Goal: Information Seeking & Learning: Learn about a topic

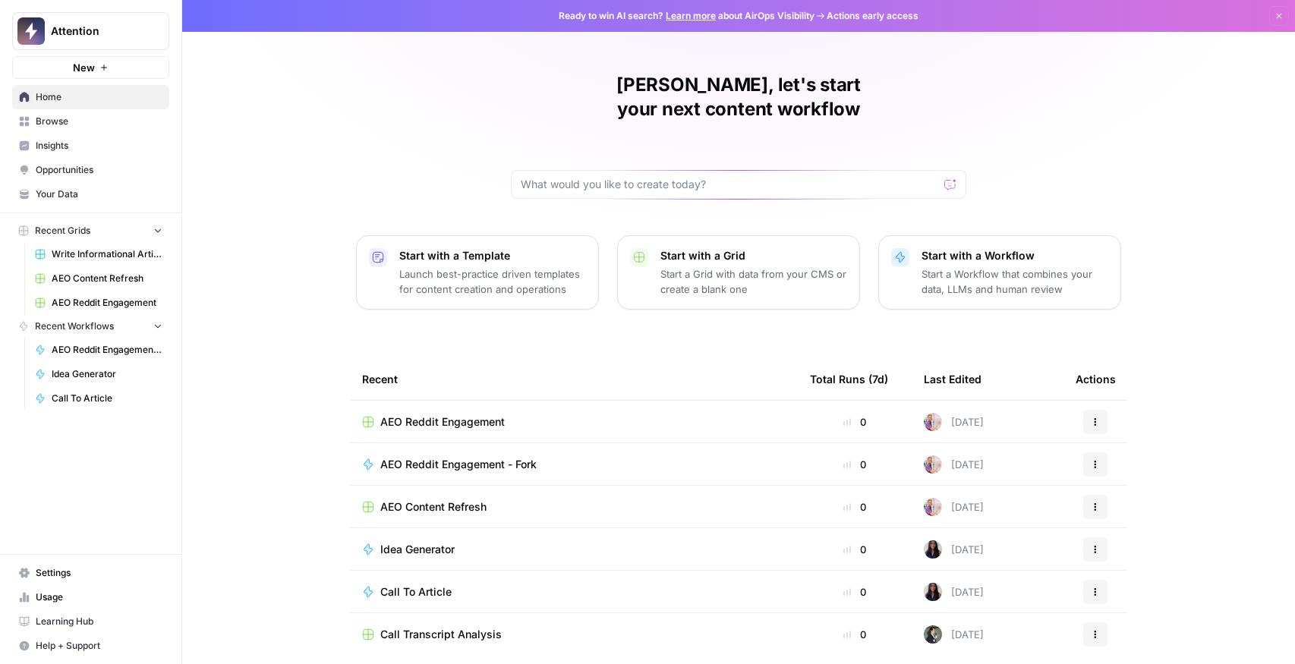
click at [59, 152] on span "Insights" at bounding box center [99, 146] width 127 height 14
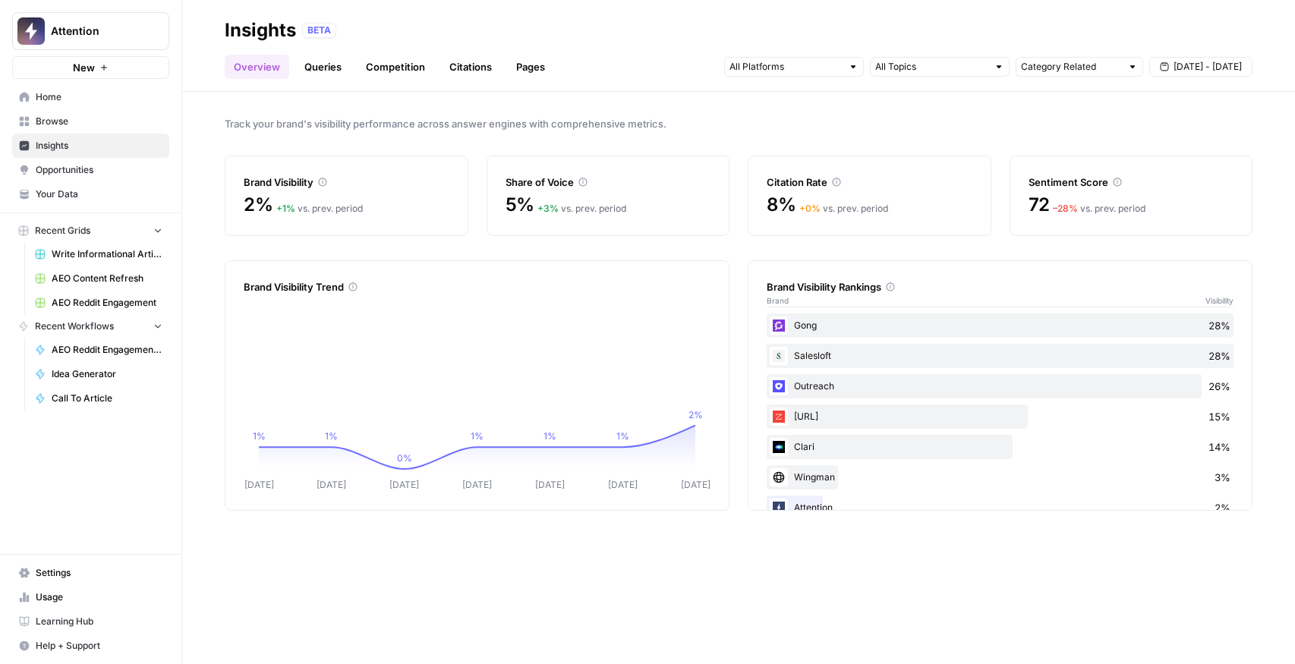
click at [826, 323] on div "Gong 28%" at bounding box center [1000, 325] width 467 height 24
click at [895, 286] on icon at bounding box center [890, 286] width 9 height 9
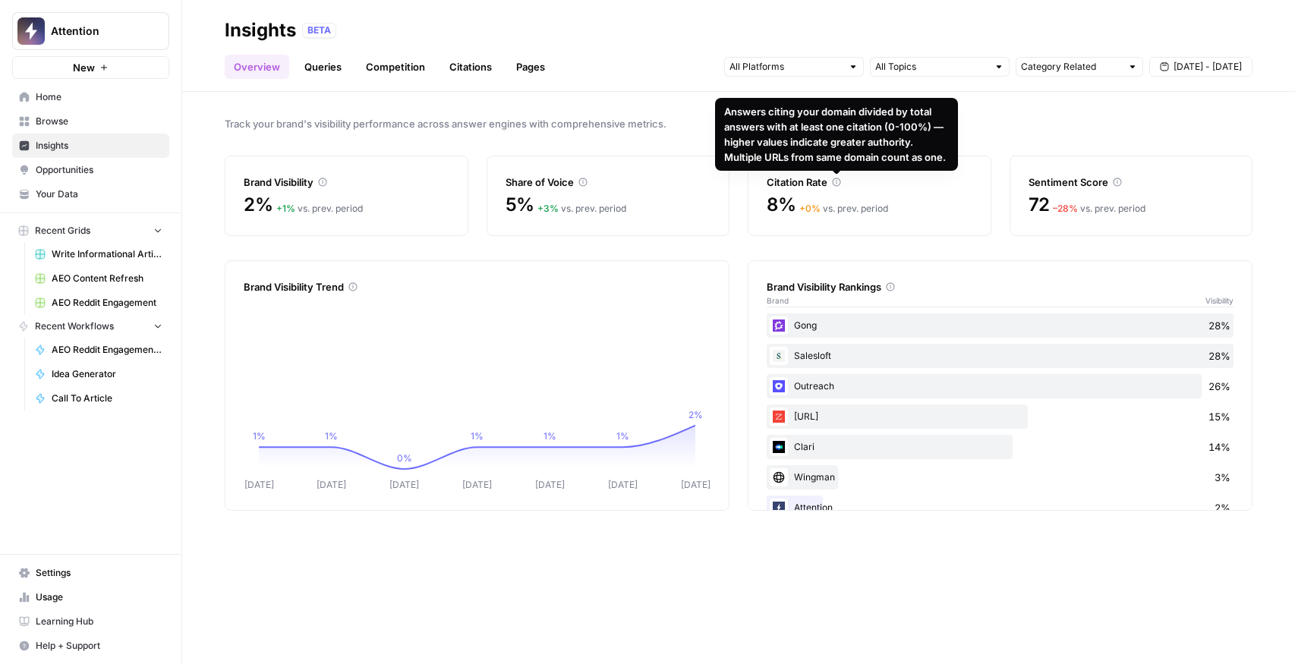
click at [836, 181] on icon at bounding box center [836, 182] width 9 height 9
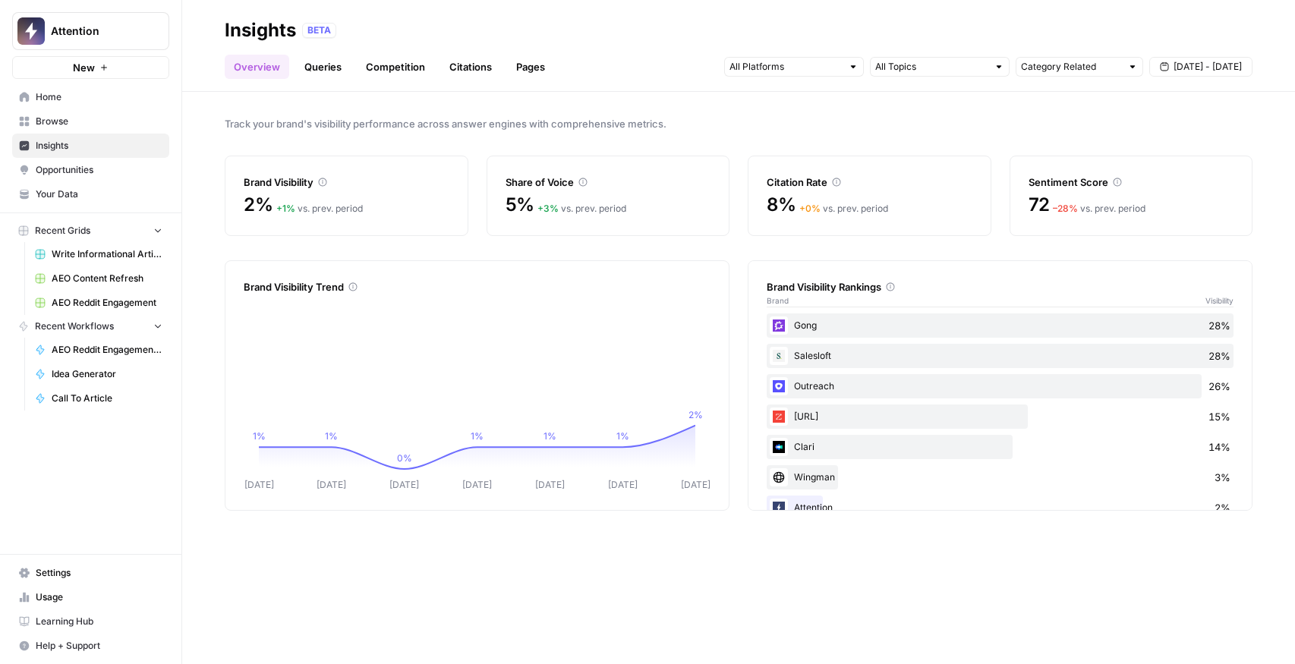
click at [1118, 180] on icon at bounding box center [1117, 182] width 9 height 9
drag, startPoint x: 1043, startPoint y: 209, endPoint x: 1081, endPoint y: 209, distance: 38.0
click at [1076, 209] on div "72 – 28 % vs. prev. period" at bounding box center [1131, 205] width 206 height 24
click at [1102, 194] on div "72 – 28 % vs. prev. period" at bounding box center [1131, 205] width 206 height 24
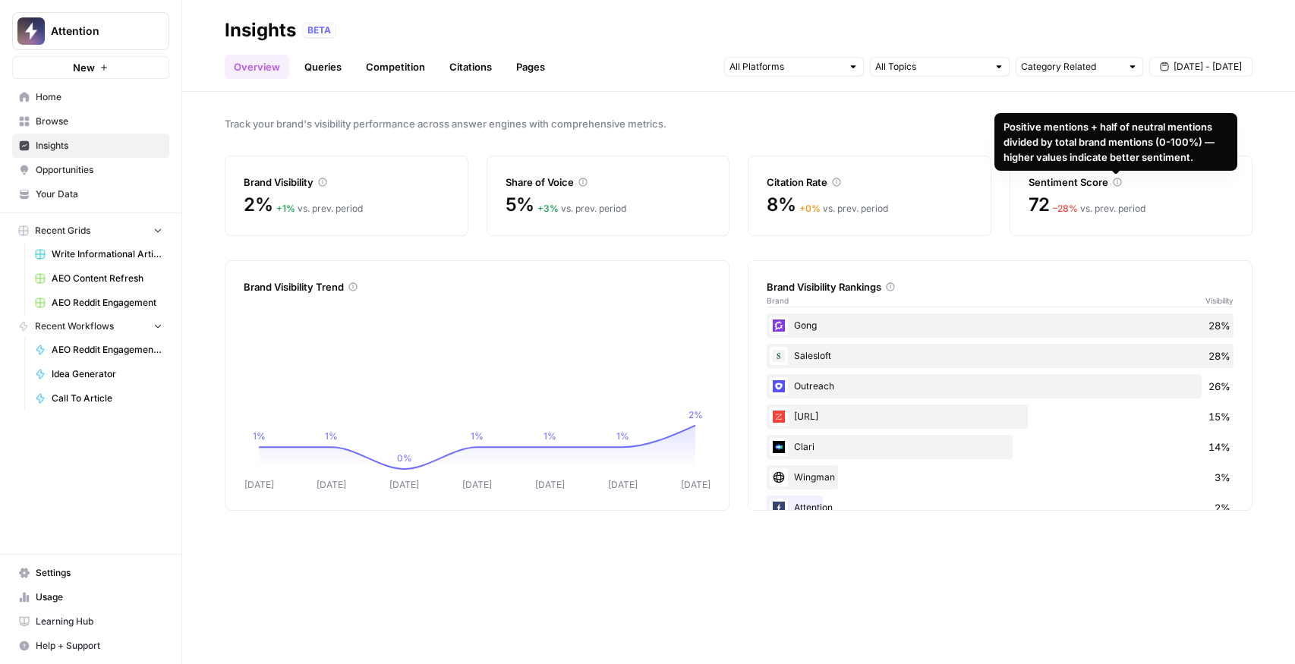
click at [1119, 183] on icon at bounding box center [1117, 182] width 9 height 9
click at [1102, 206] on div "– 28 % vs. prev. period" at bounding box center [1099, 209] width 93 height 14
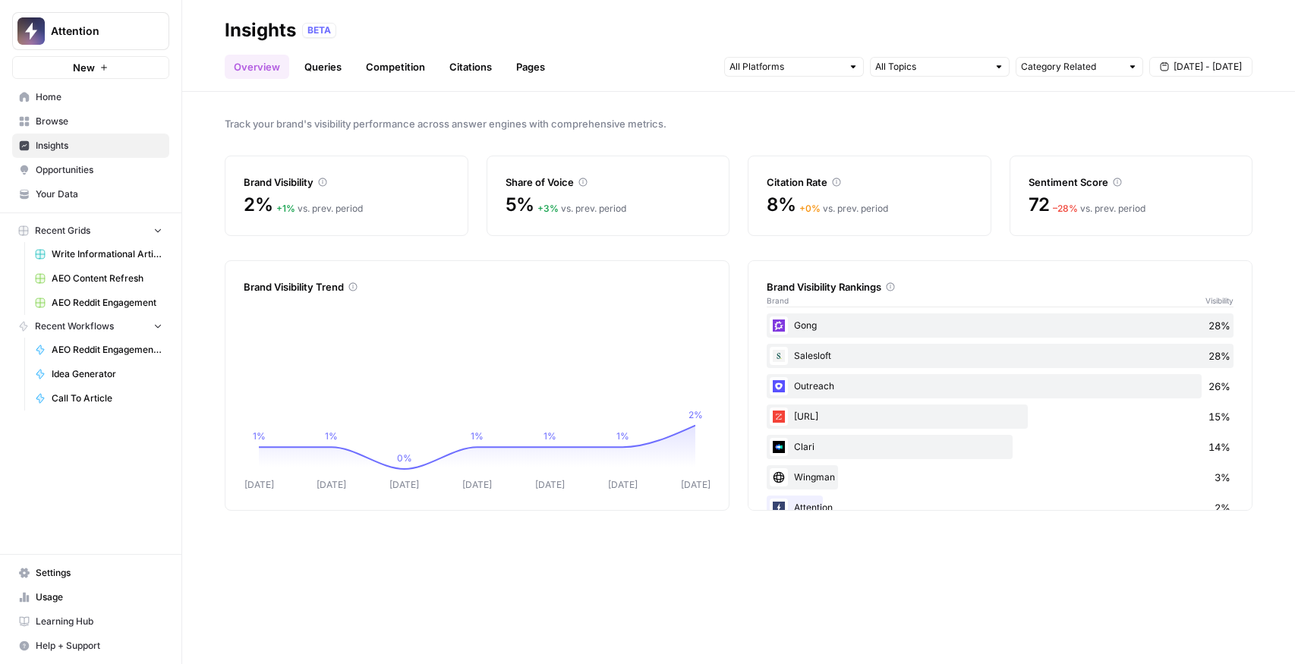
click at [1102, 206] on div "– 28 % vs. prev. period" at bounding box center [1099, 209] width 93 height 14
click at [1114, 178] on icon at bounding box center [1117, 182] width 9 height 9
drag, startPoint x: 533, startPoint y: 213, endPoint x: 585, endPoint y: 212, distance: 52.4
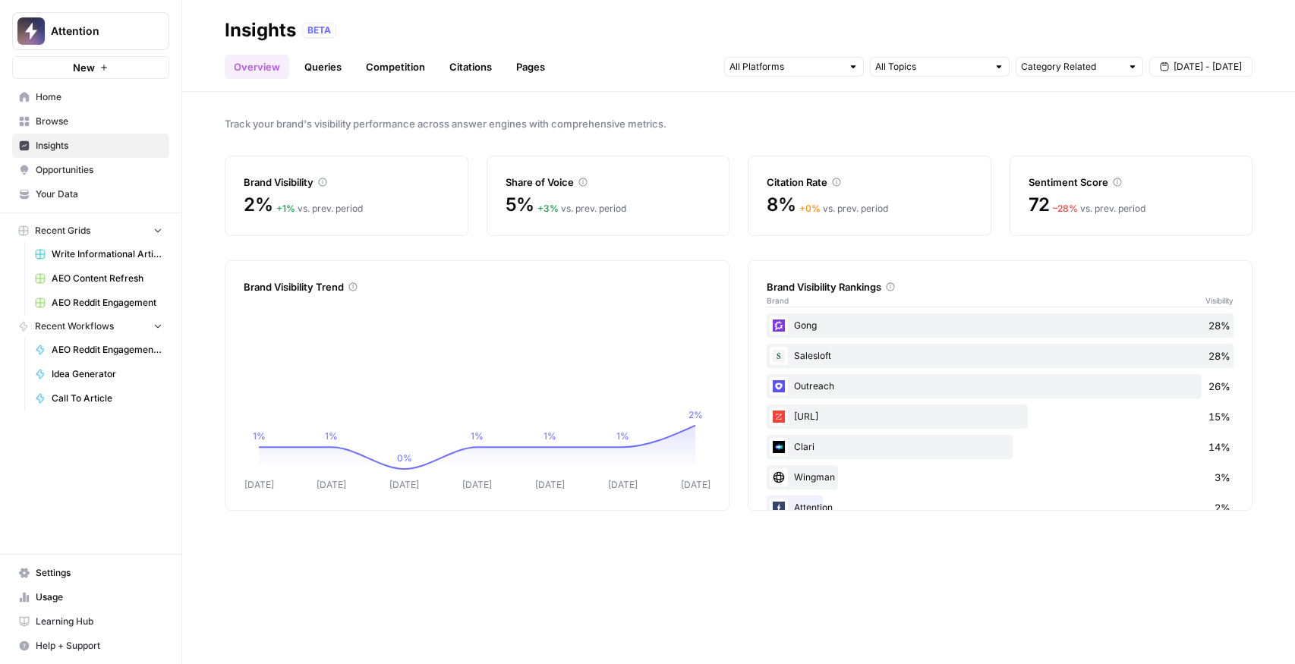
click at [579, 211] on div "5% + 3 % vs. prev. period" at bounding box center [608, 205] width 206 height 24
click at [585, 212] on div "+ 3 % vs. prev. period" at bounding box center [581, 209] width 89 height 14
click at [584, 181] on icon at bounding box center [582, 182] width 9 height 9
drag, startPoint x: 275, startPoint y: 206, endPoint x: 302, endPoint y: 206, distance: 27.3
click at [302, 206] on div "2% + 1 % vs. prev. period" at bounding box center [347, 205] width 206 height 24
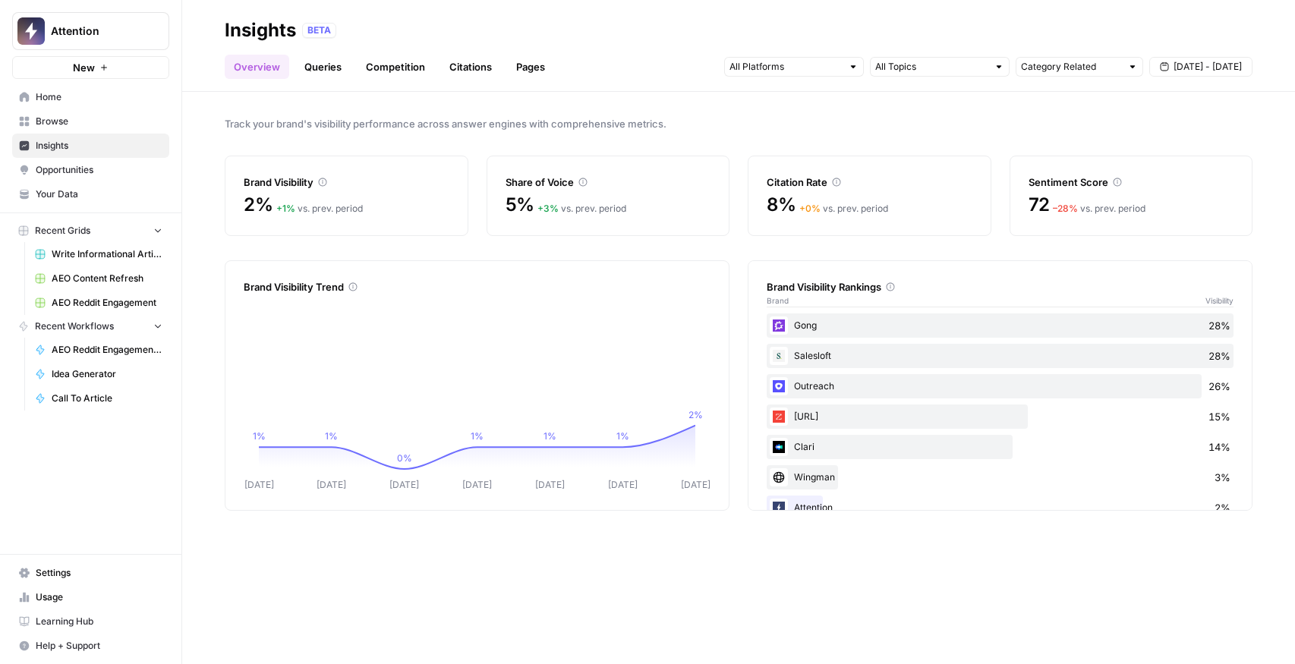
click at [303, 206] on div "+ 1 % vs. prev. period" at bounding box center [319, 209] width 87 height 14
drag, startPoint x: 421, startPoint y: 464, endPoint x: 540, endPoint y: 468, distance: 119.2
click at [540, 468] on icon "[DATE] Sep [DATE] Sep [DATE] Sep [DATE] 1% 1% 0% 1% 1% 1% 2%" at bounding box center [477, 395] width 467 height 194
click at [619, 515] on div "Track your brand's visibility performance across answer engines with comprehens…" at bounding box center [738, 378] width 1113 height 572
click at [304, 57] on link "Queries" at bounding box center [322, 67] width 55 height 24
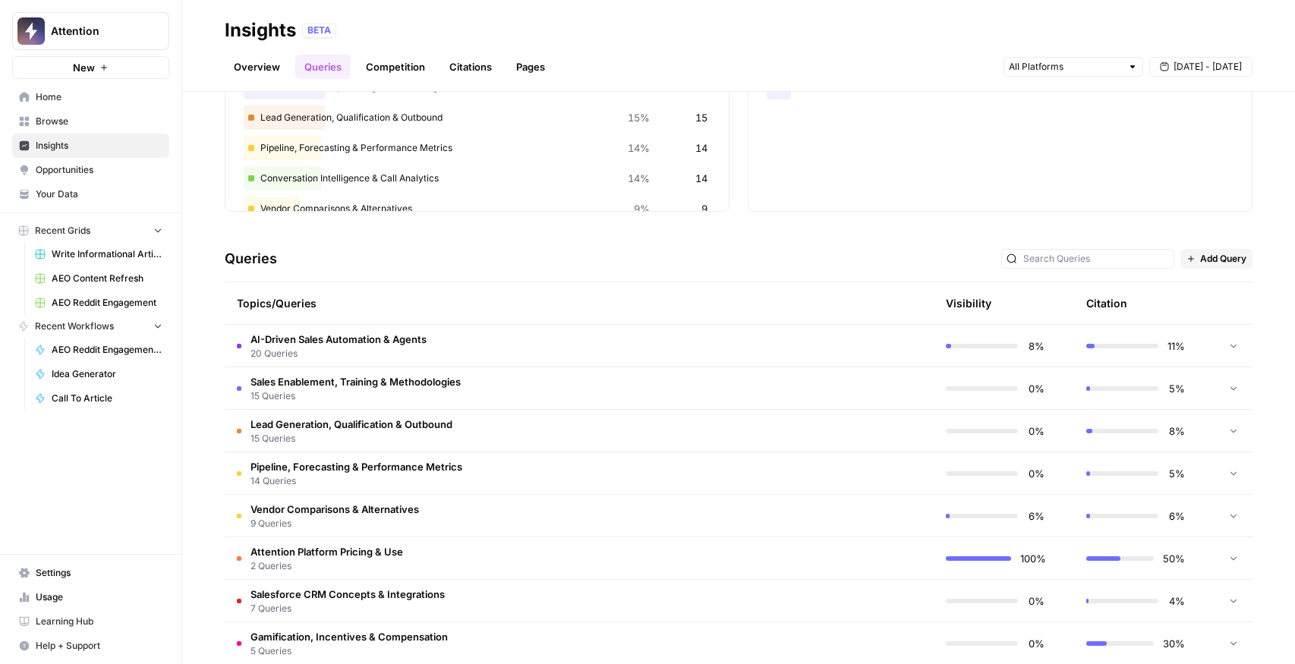
scroll to position [274, 0]
